Goal: Information Seeking & Learning: Compare options

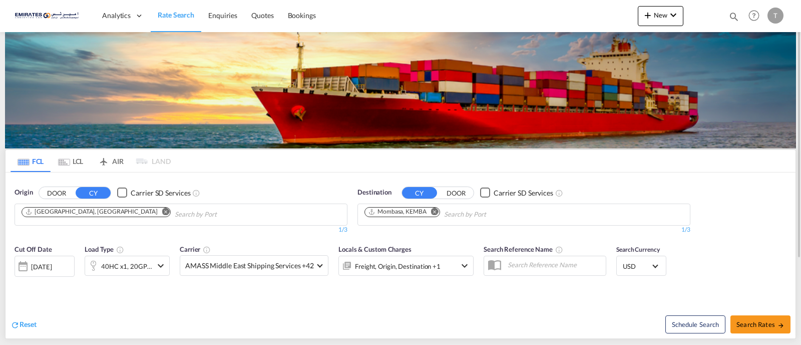
click at [437, 212] on md-icon "Remove" at bounding box center [435, 211] width 8 height 8
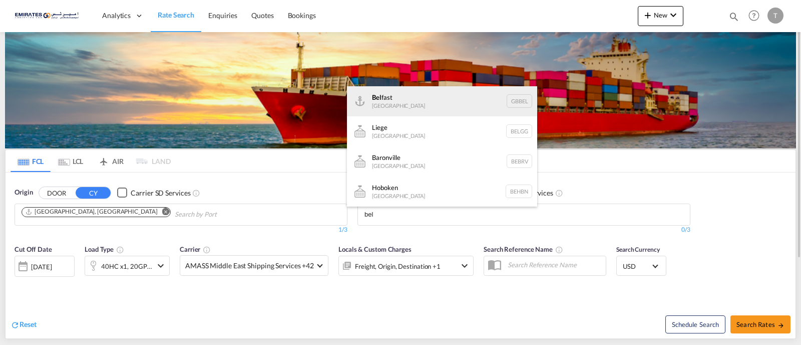
type input "bel"
click at [392, 104] on div "Bel fast [GEOGRAPHIC_DATA] GBBEL" at bounding box center [442, 101] width 190 height 30
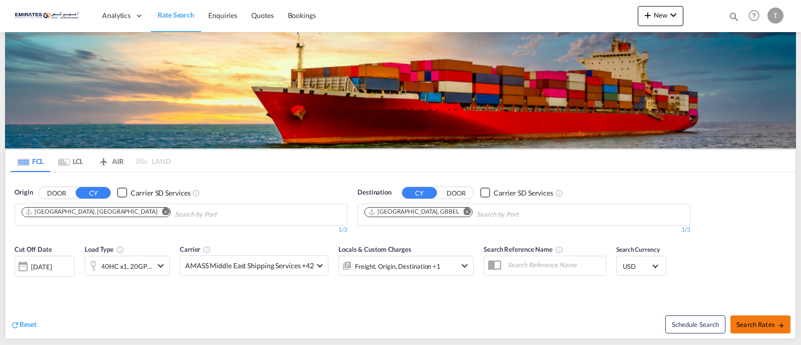
click at [741, 322] on span "Search Rates" at bounding box center [761, 324] width 48 height 8
type input "AEJEA to GBBEL / [DATE]"
